Goal: Task Accomplishment & Management: Use online tool/utility

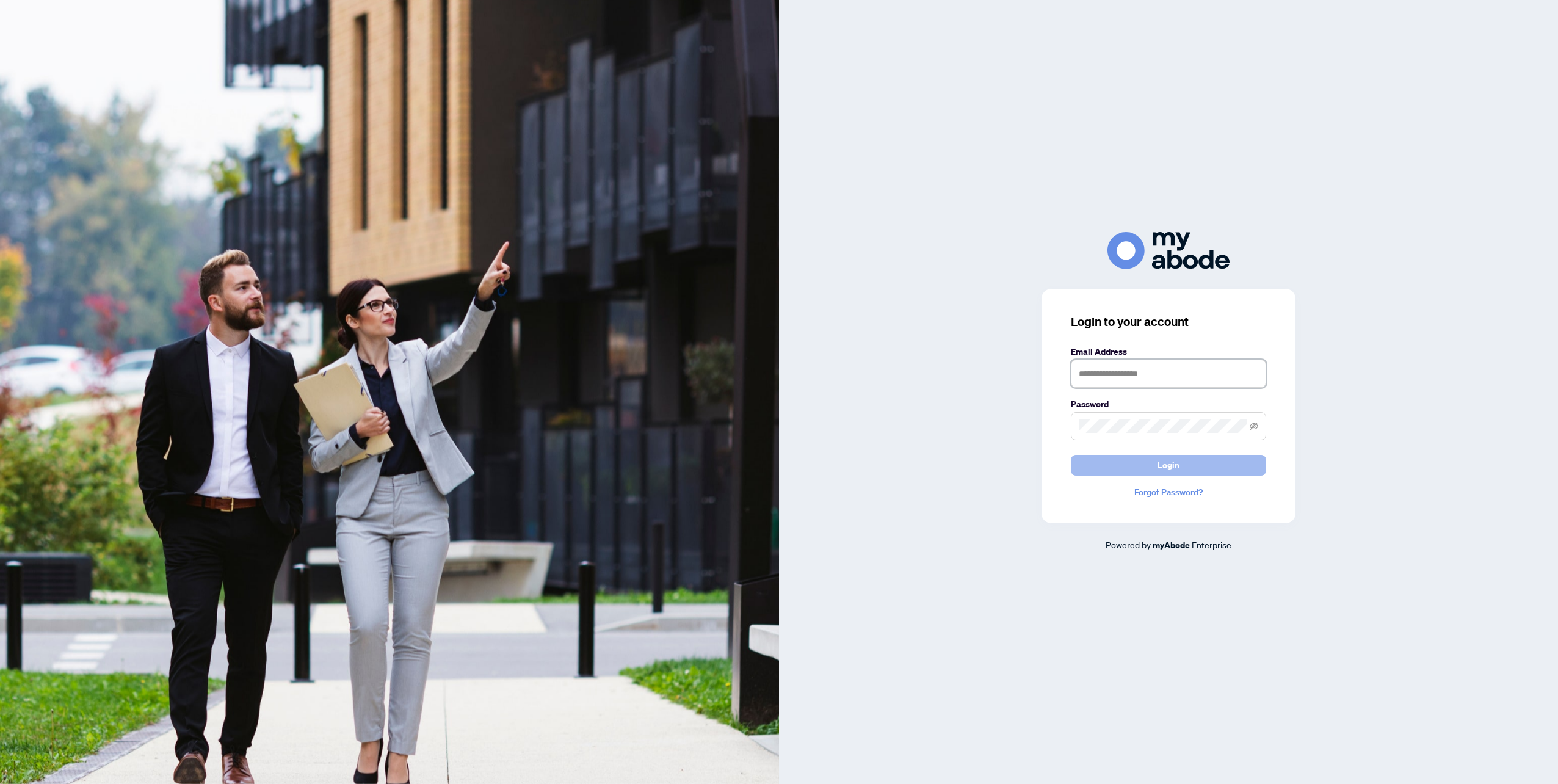
type input "**********"
click at [1211, 462] on button "Login" at bounding box center [1168, 465] width 195 height 20
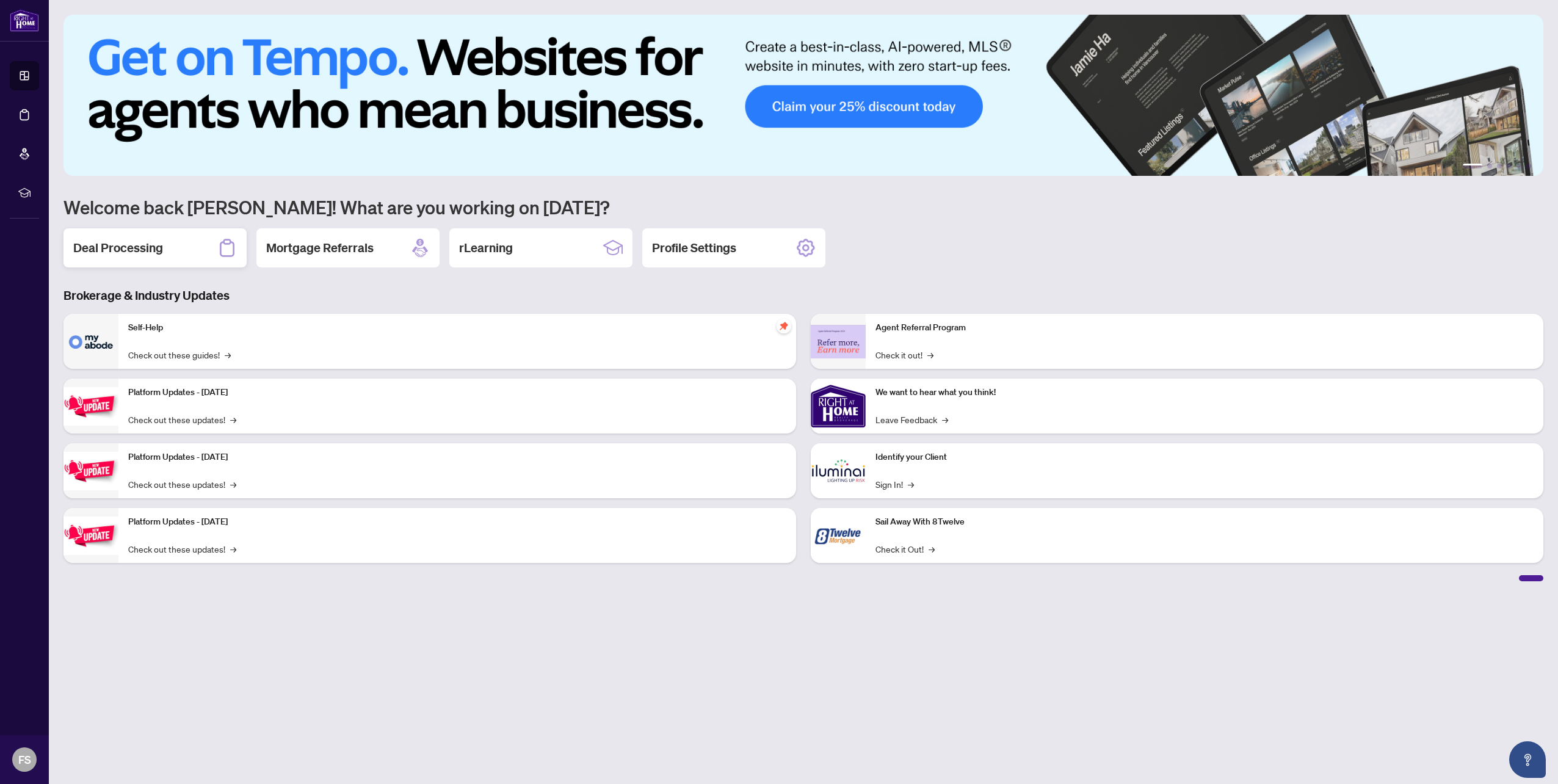
click at [135, 252] on h2 "Deal Processing" at bounding box center [118, 247] width 90 height 17
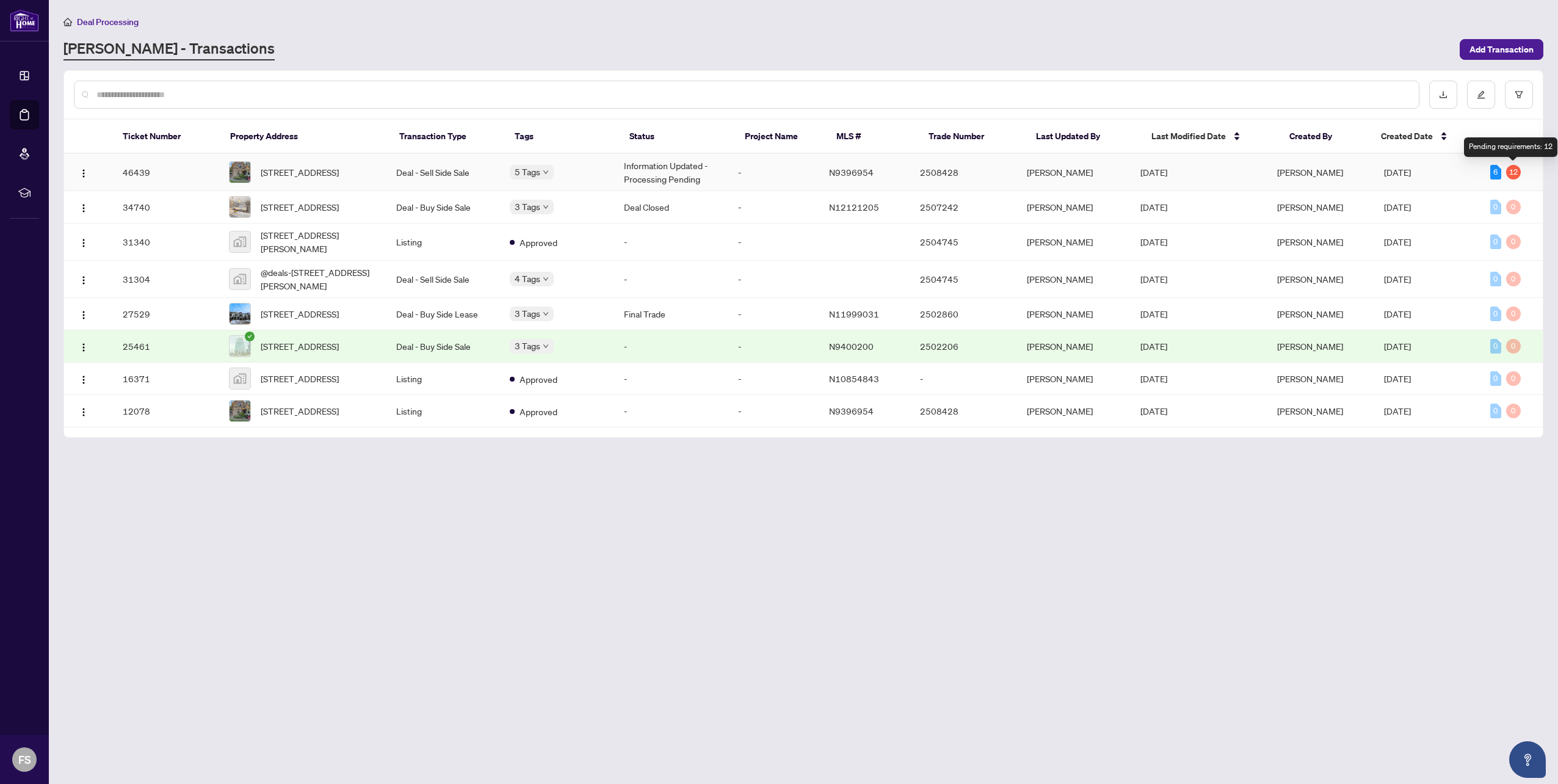
click at [1510, 171] on div "12" at bounding box center [1513, 172] width 15 height 15
click at [784, 161] on td "-" at bounding box center [774, 172] width 91 height 37
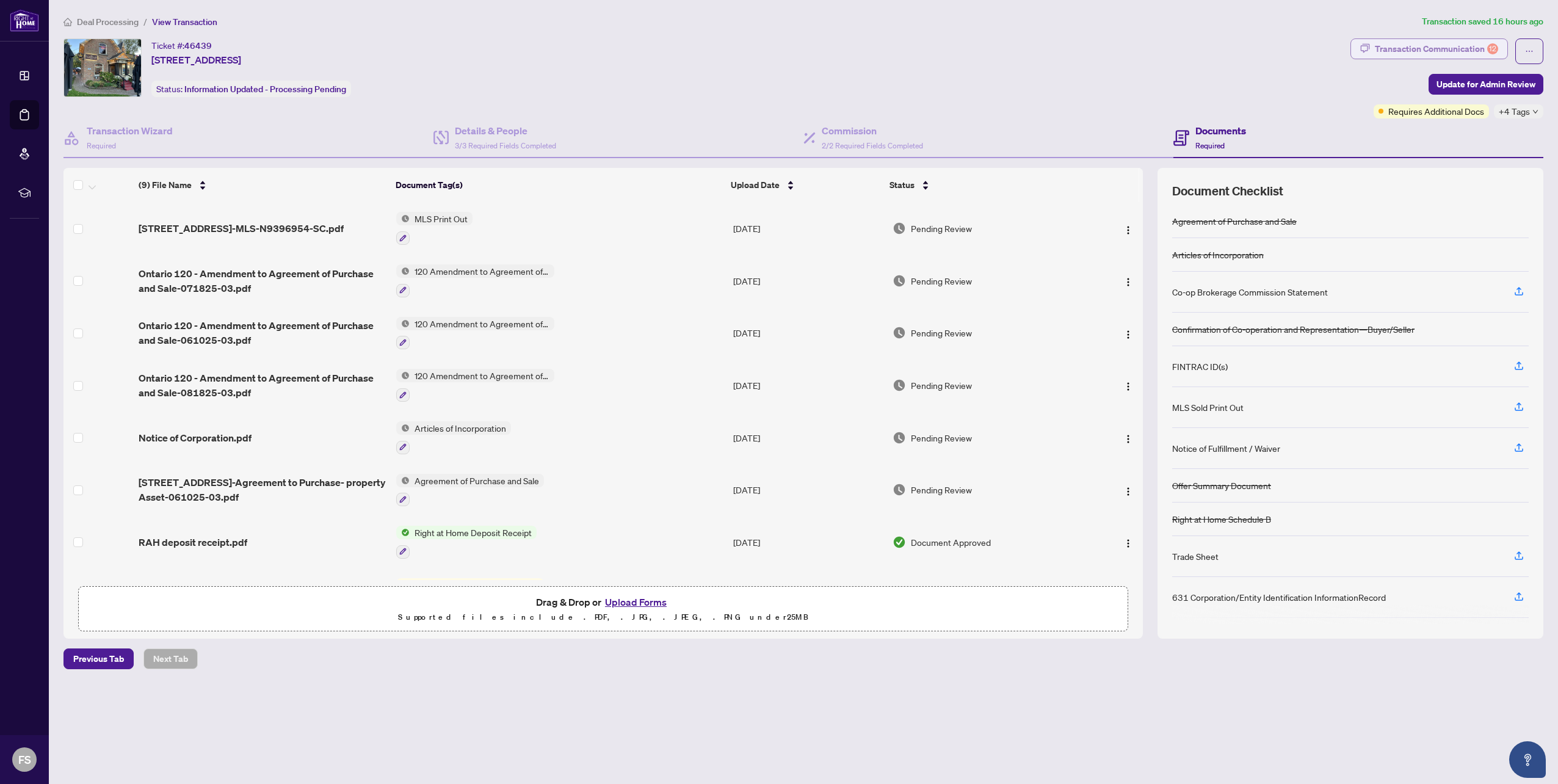
click at [1420, 46] on div "Transaction Communication 12" at bounding box center [1436, 48] width 123 height 20
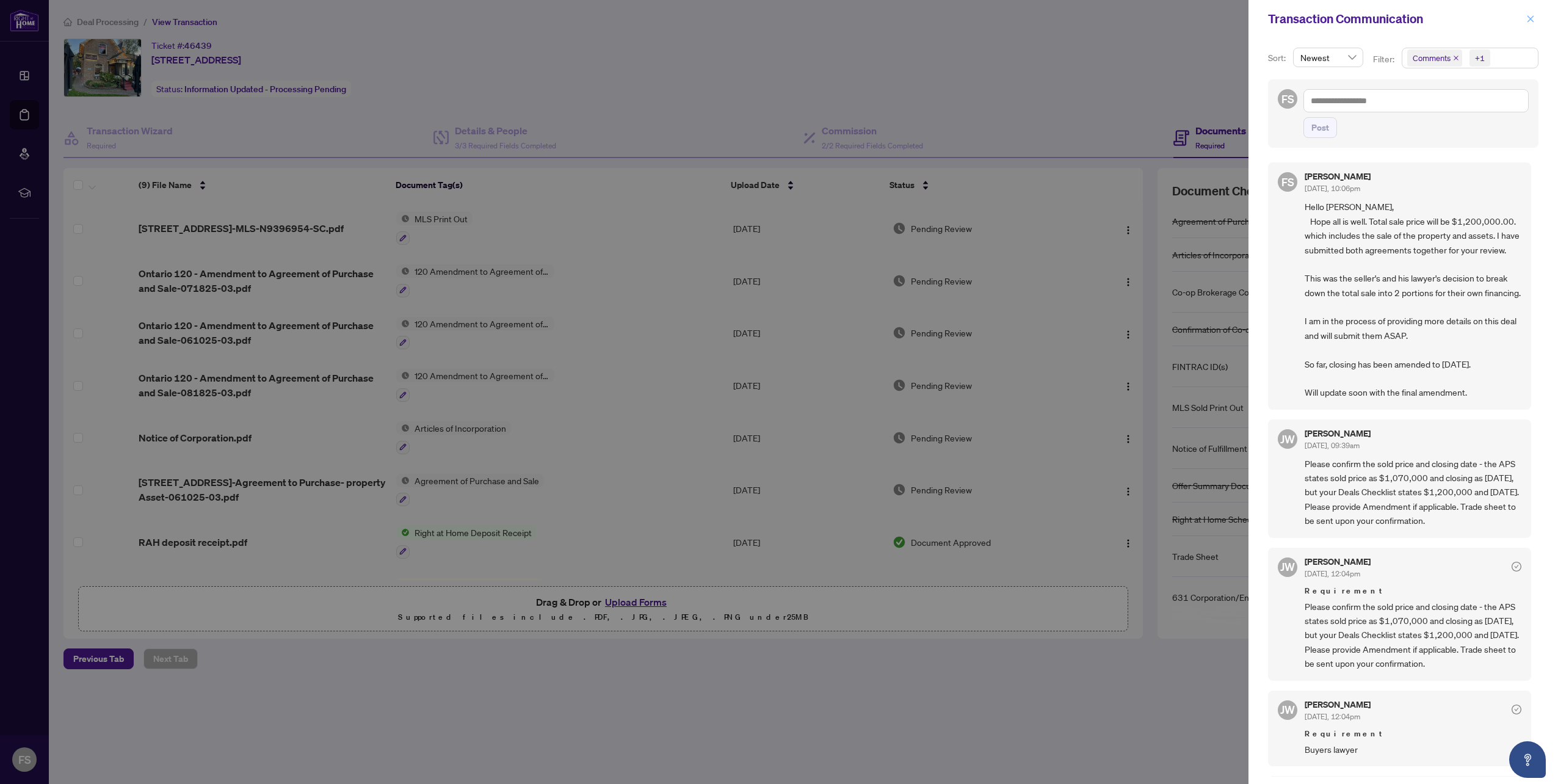
click at [1530, 17] on icon "close" at bounding box center [1530, 19] width 9 height 9
